Goal: Use online tool/utility: Utilize a website feature to perform a specific function

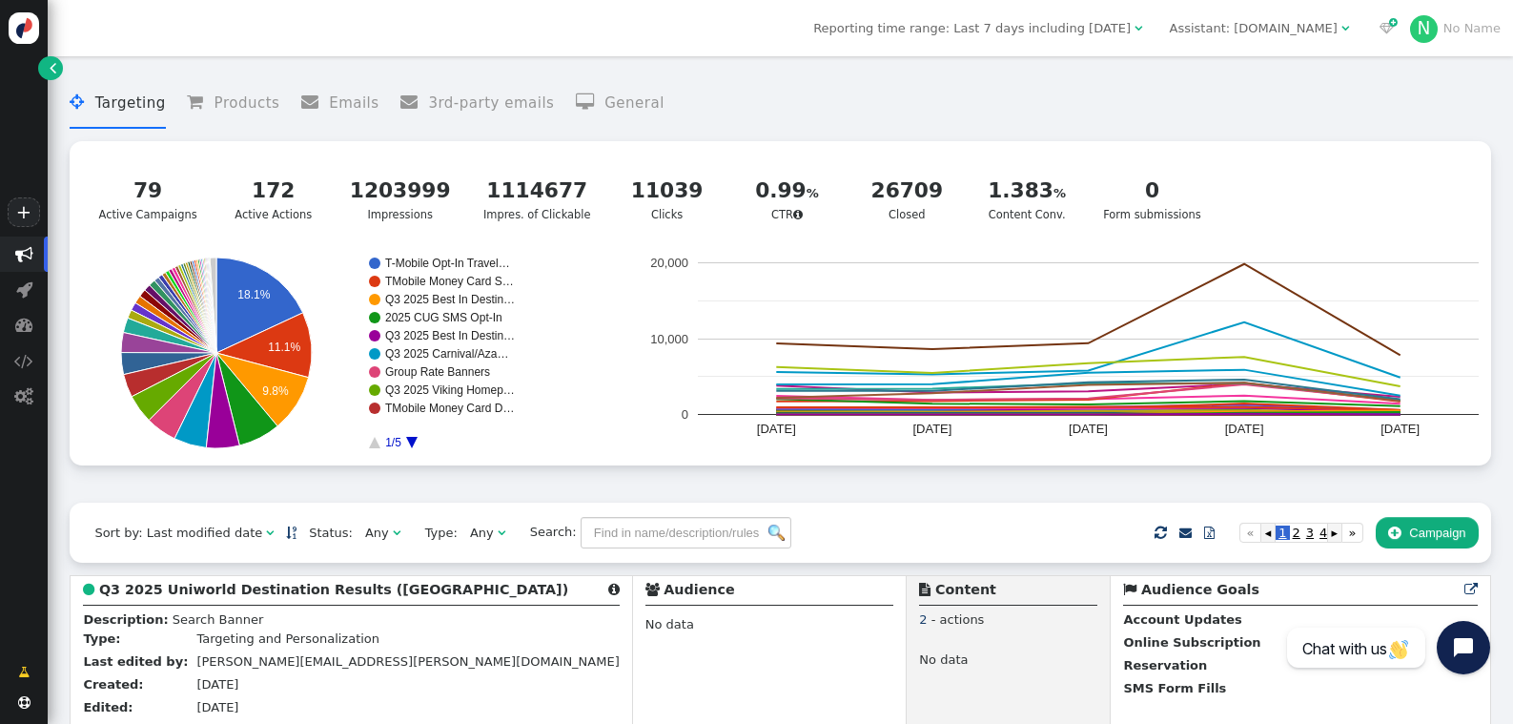
click at [1271, 28] on div "Assistant: mustdotravels.com" at bounding box center [1254, 28] width 168 height 19
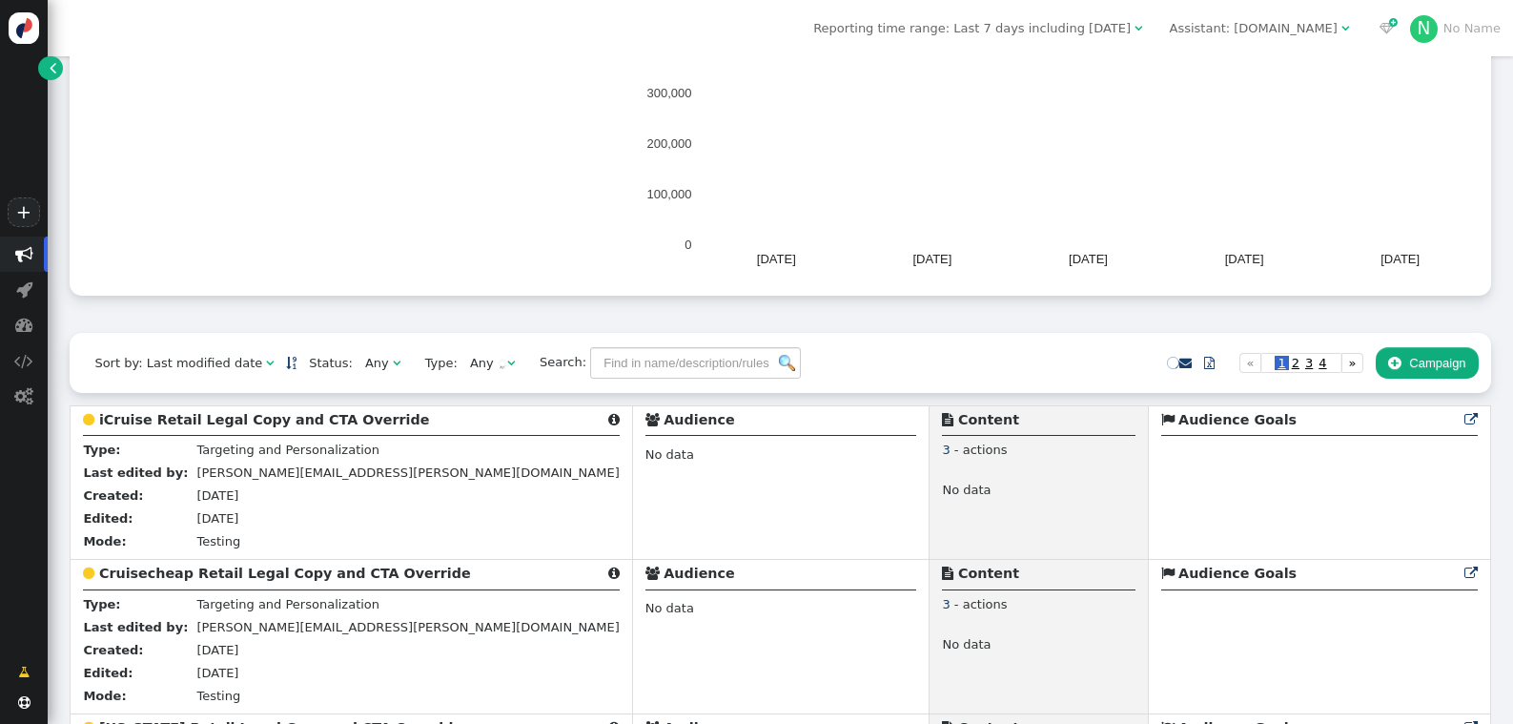
scroll to position [178, 0]
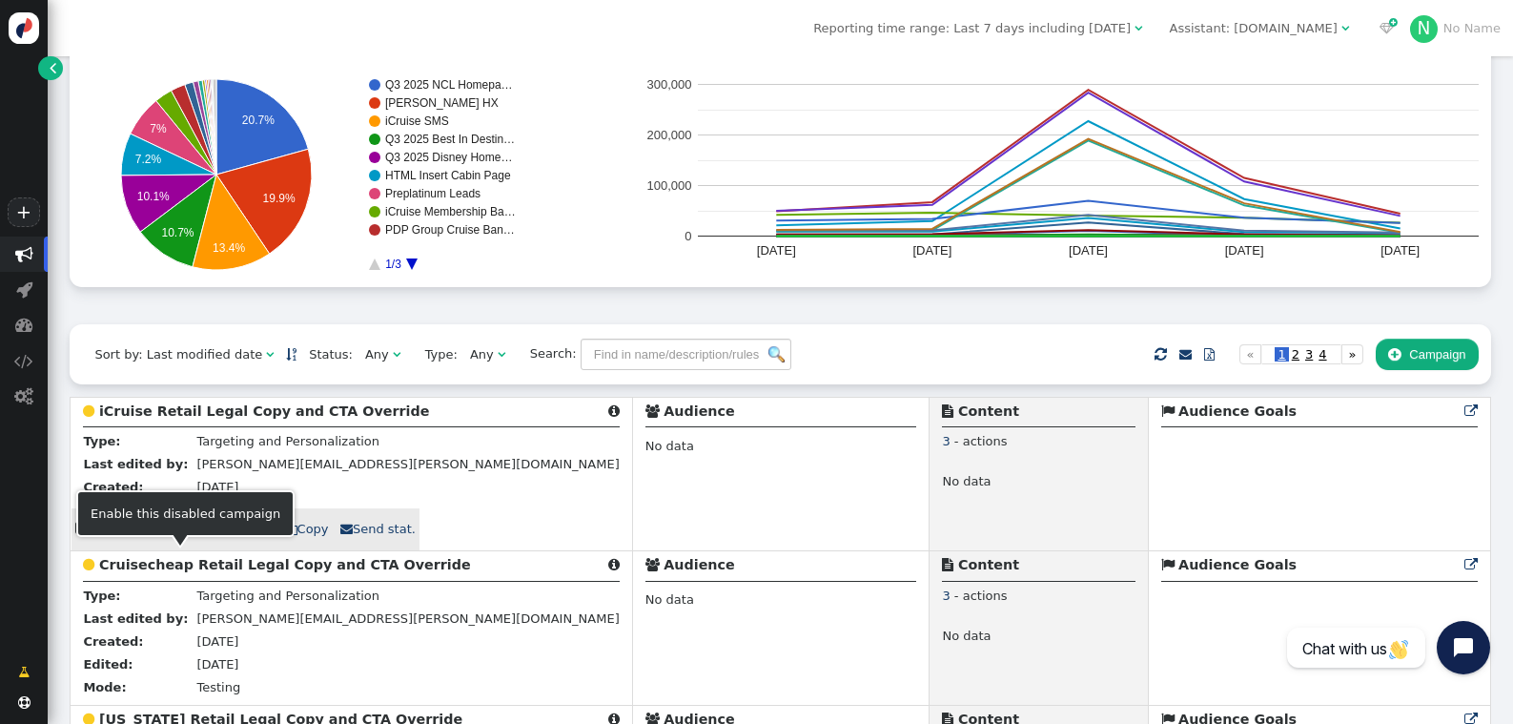
click at [178, 545] on link " Start" at bounding box center [181, 529] width 60 height 32
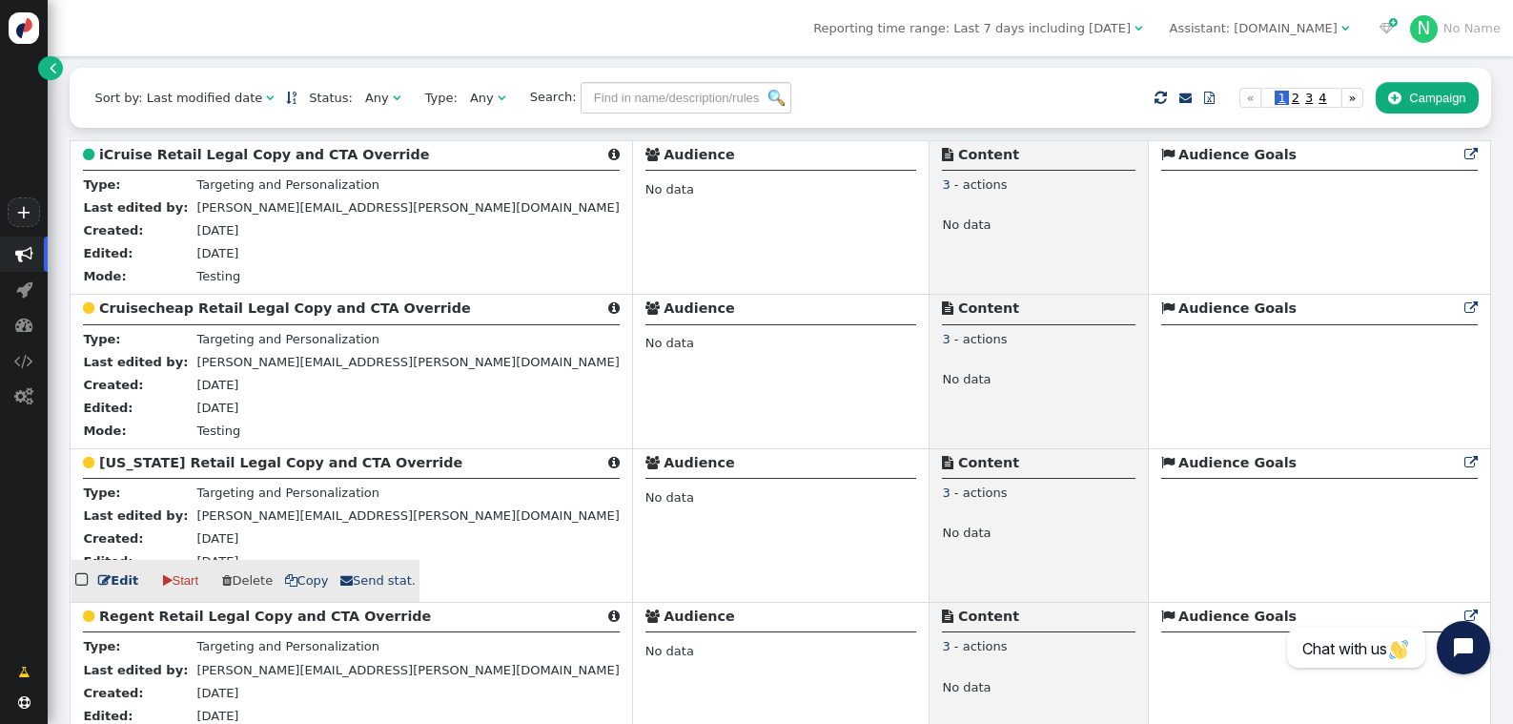
scroll to position [449, 0]
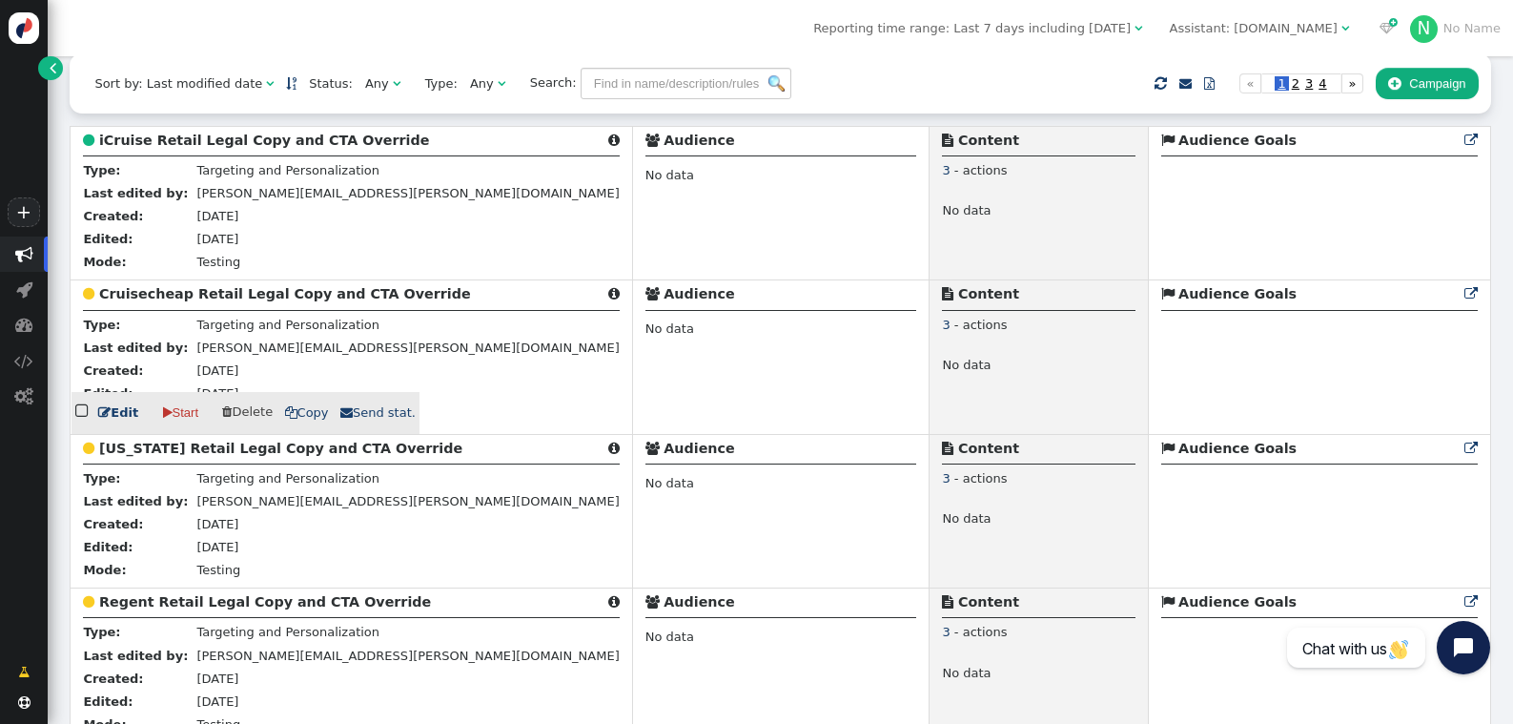
click at [171, 429] on link " Start" at bounding box center [181, 413] width 60 height 32
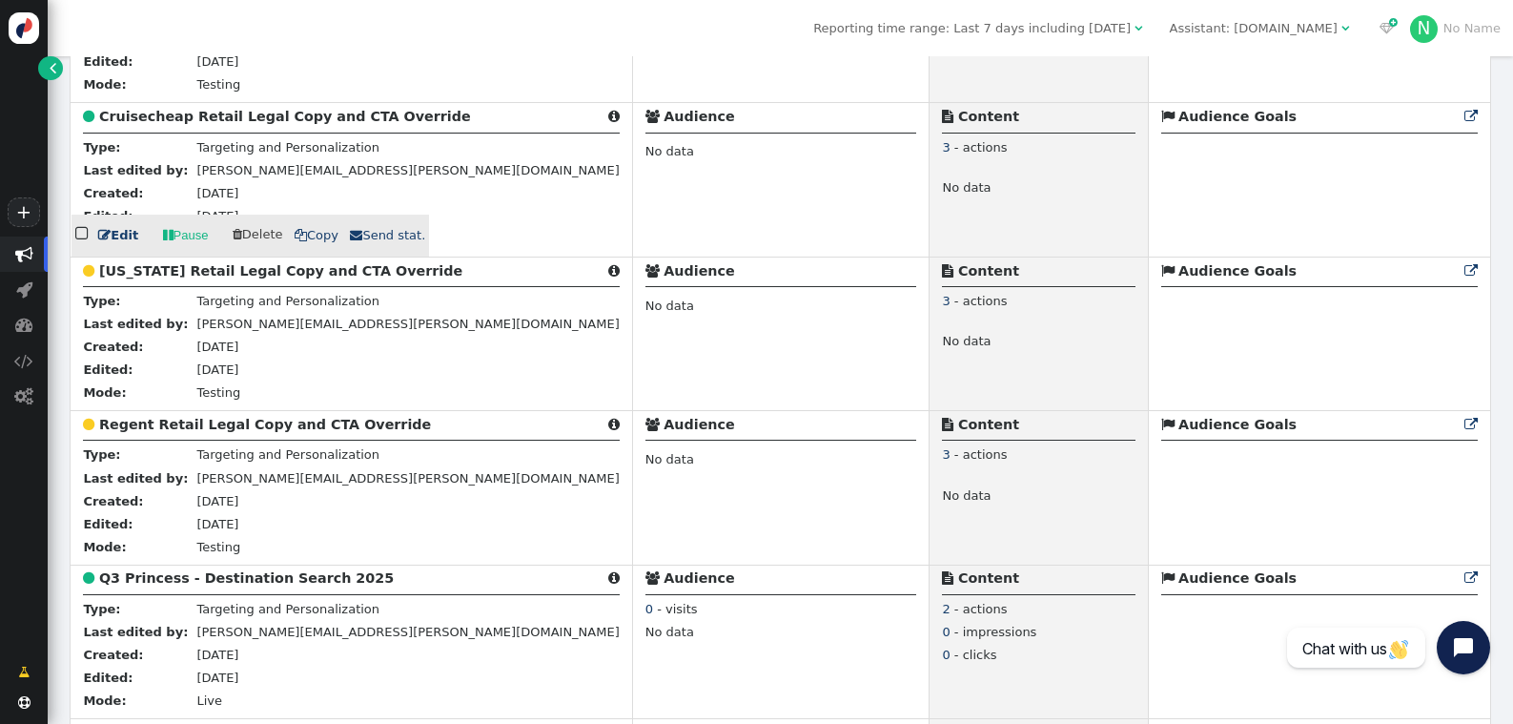
scroll to position [633, 0]
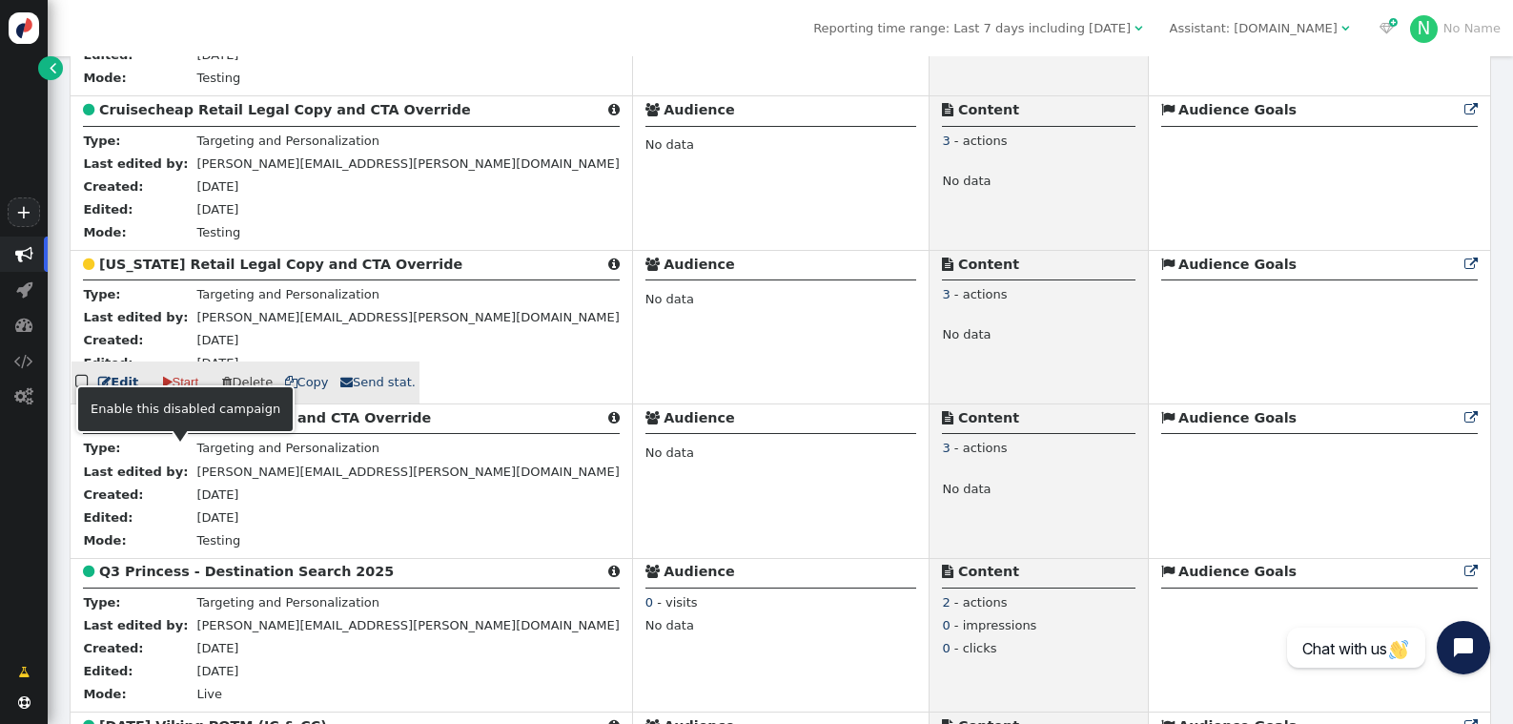
click at [169, 399] on link " Start" at bounding box center [181, 382] width 60 height 32
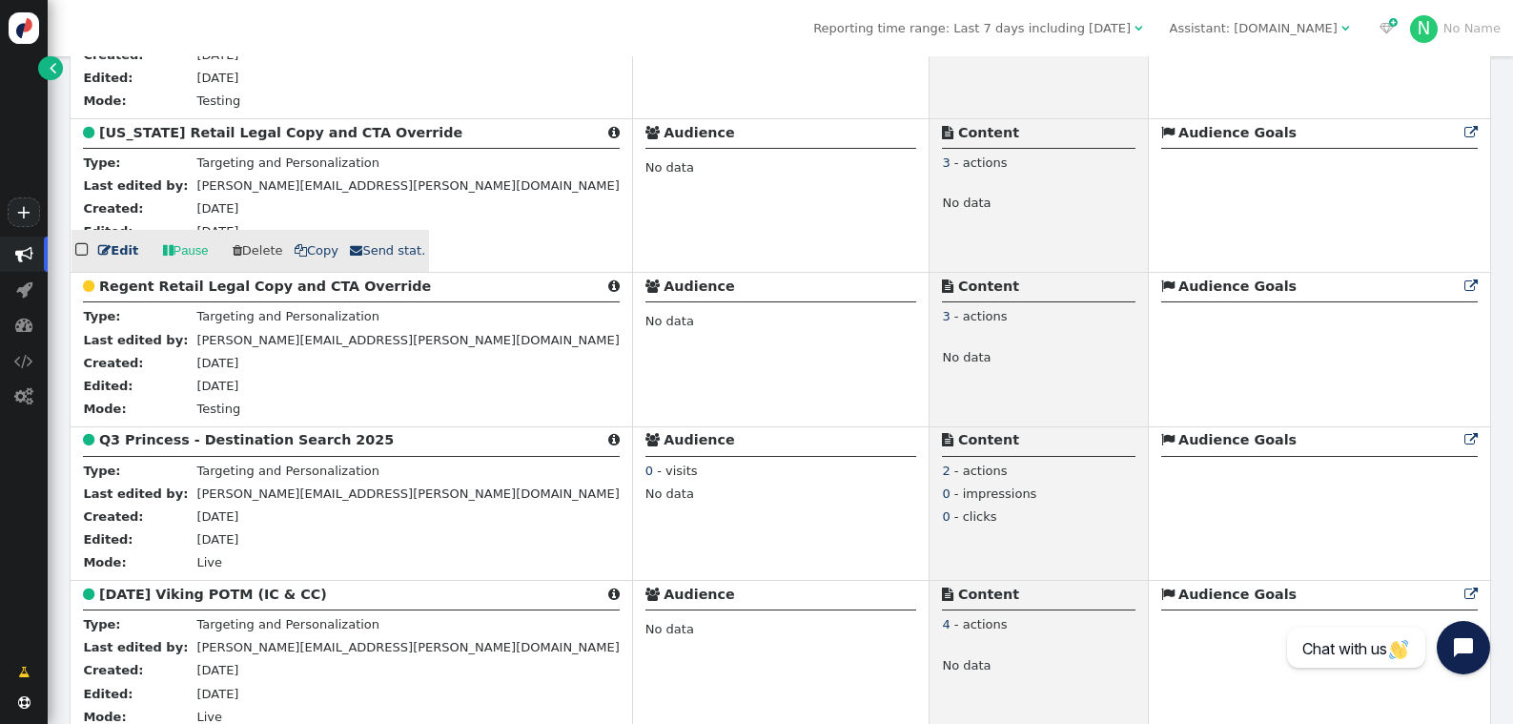
scroll to position [786, 0]
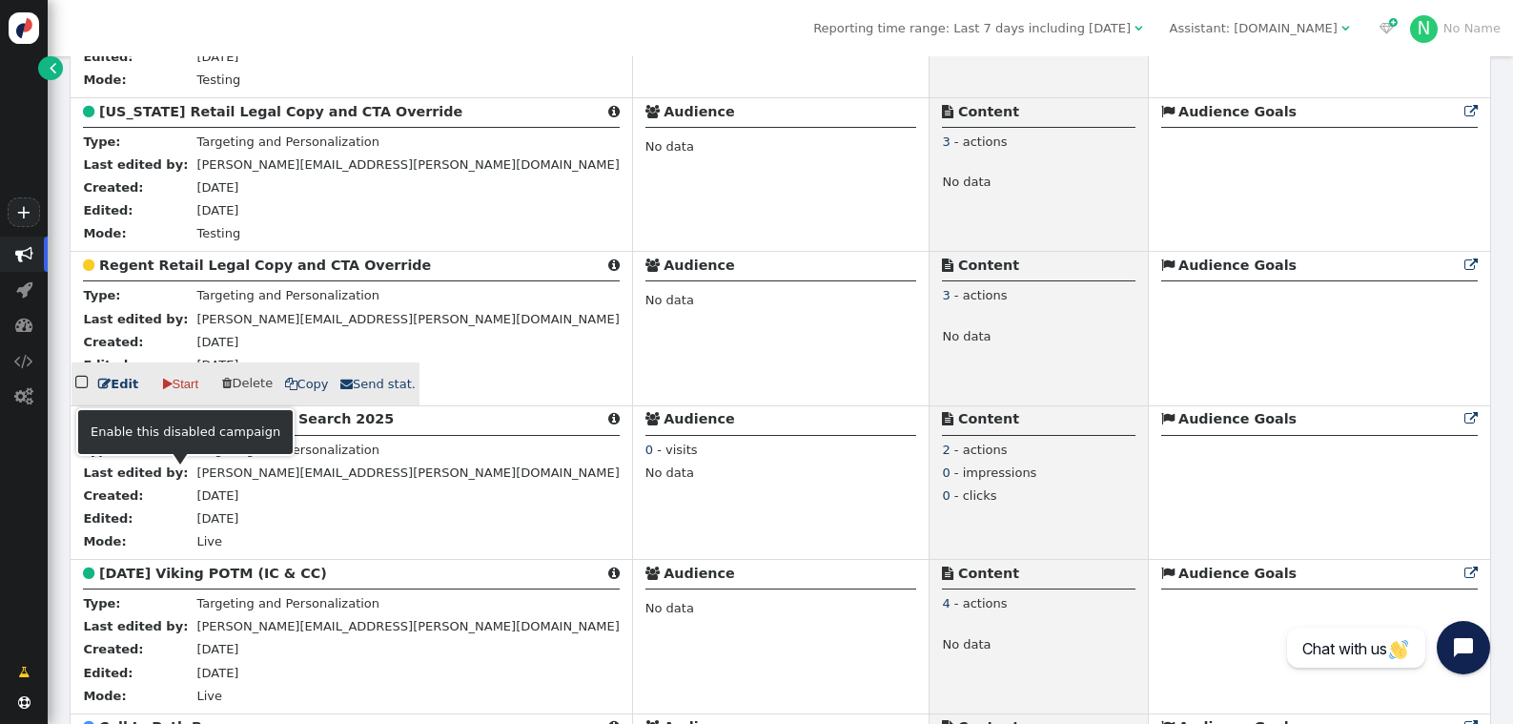
click at [178, 400] on link " Start" at bounding box center [181, 384] width 60 height 32
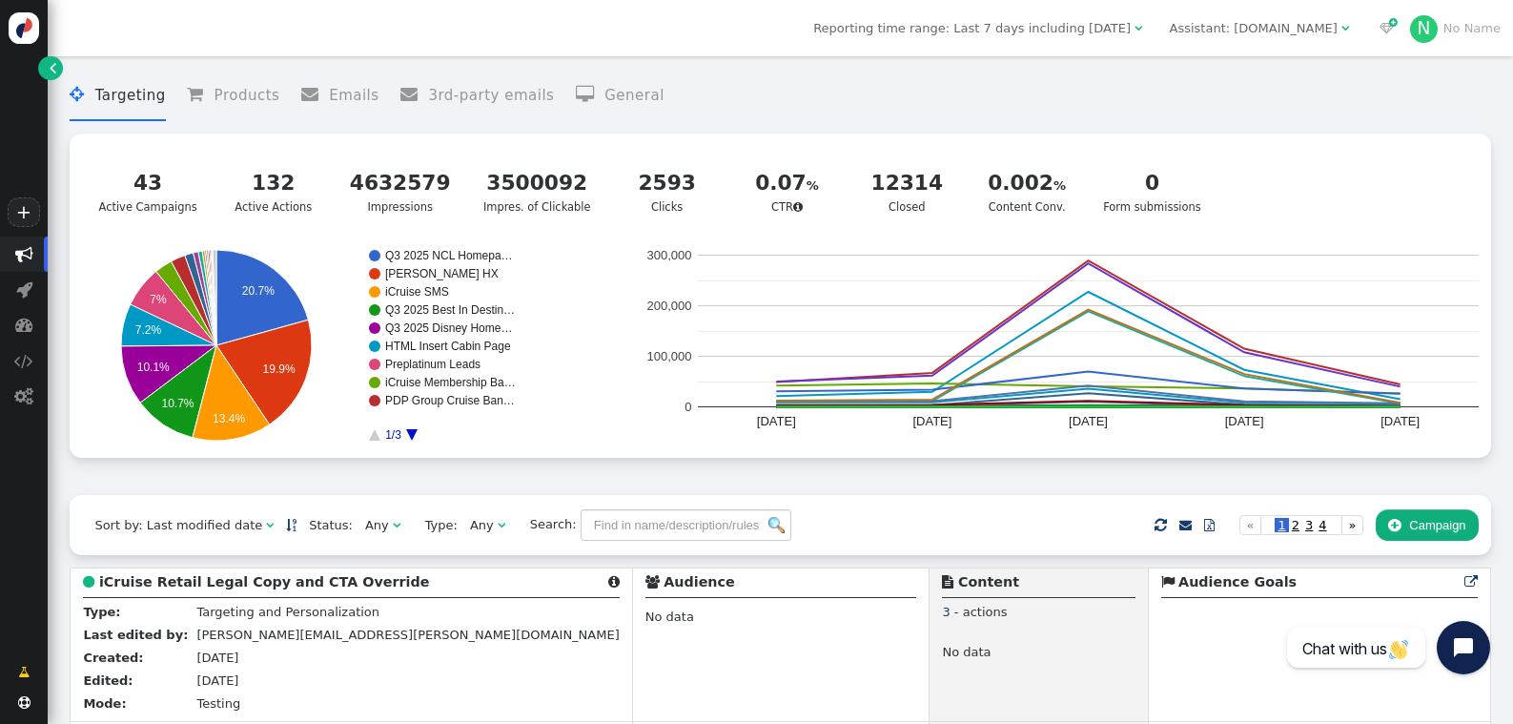
scroll to position [0, 0]
